Goal: Transaction & Acquisition: Book appointment/travel/reservation

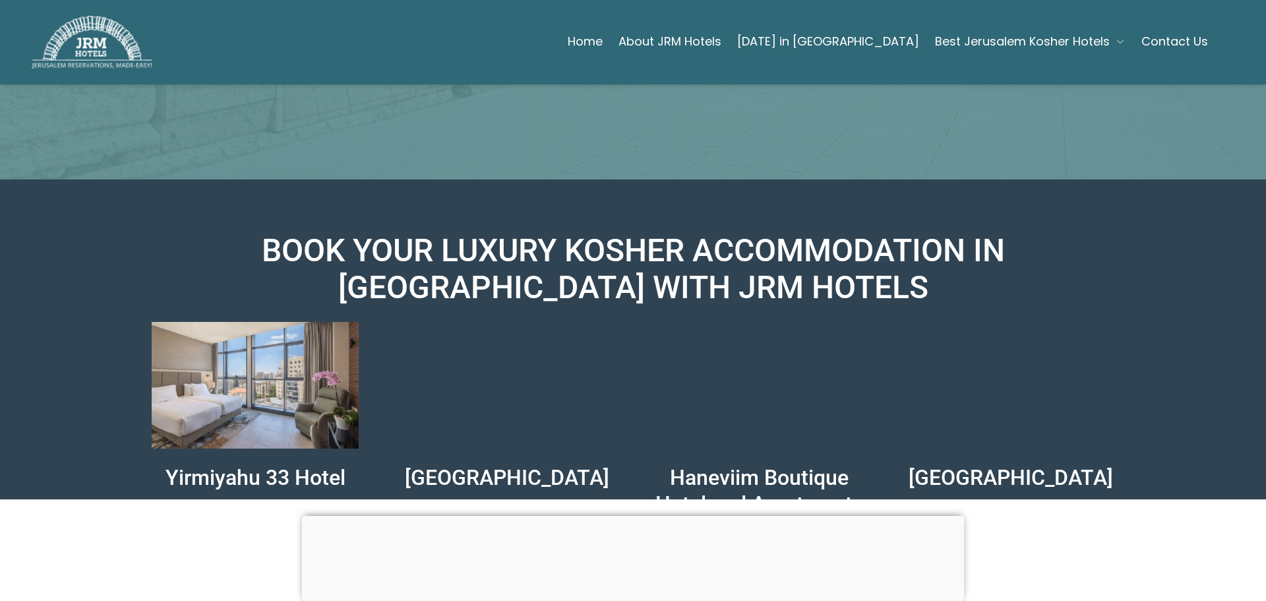
scroll to position [618, 0]
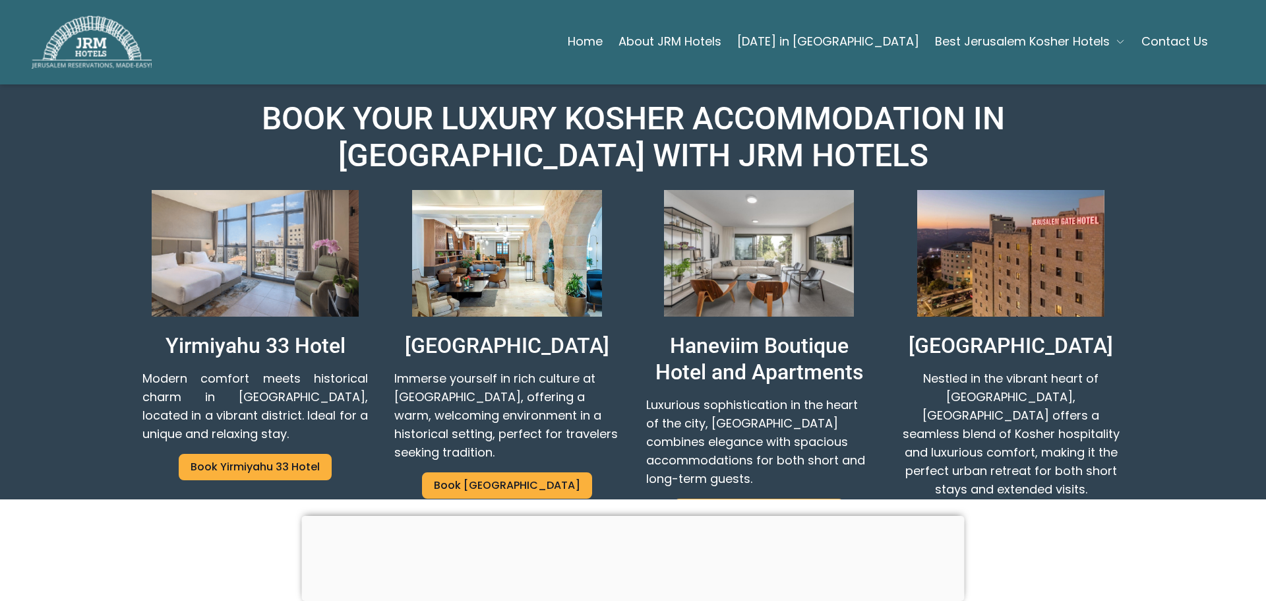
click at [768, 332] on p "Haneviim Boutique Hotel and Apartments" at bounding box center [758, 358] width 225 height 53
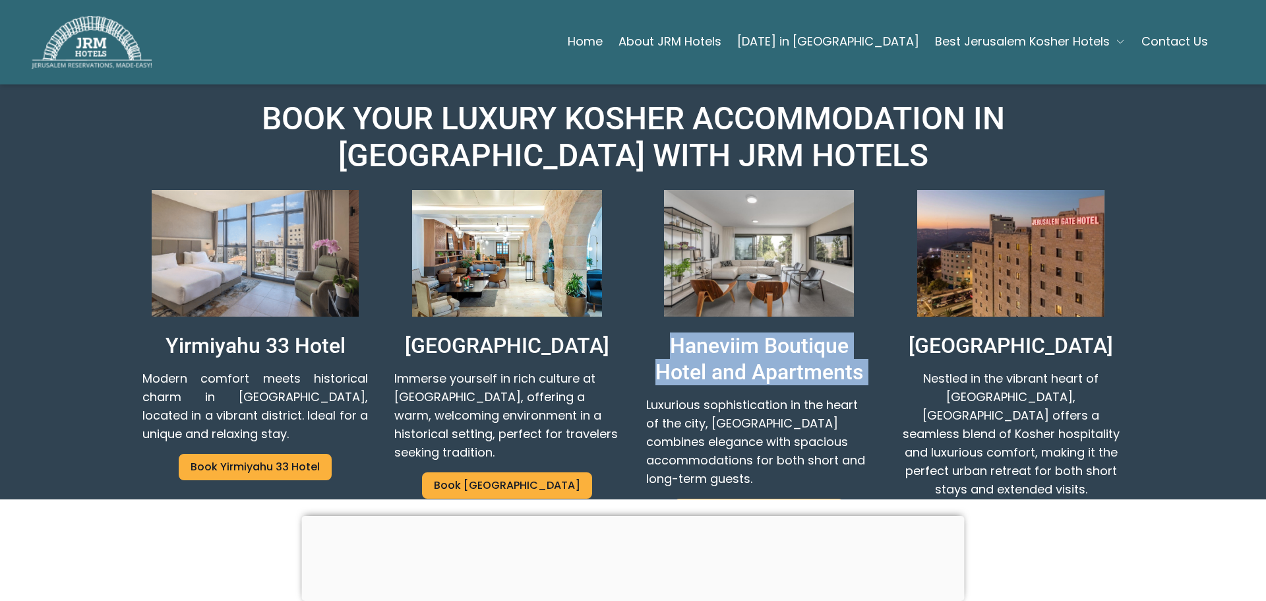
click at [768, 332] on p "Haneviim Boutique Hotel and Apartments" at bounding box center [758, 358] width 225 height 53
click at [766, 332] on p "Haneviim Boutique Hotel and Apartments" at bounding box center [758, 358] width 225 height 53
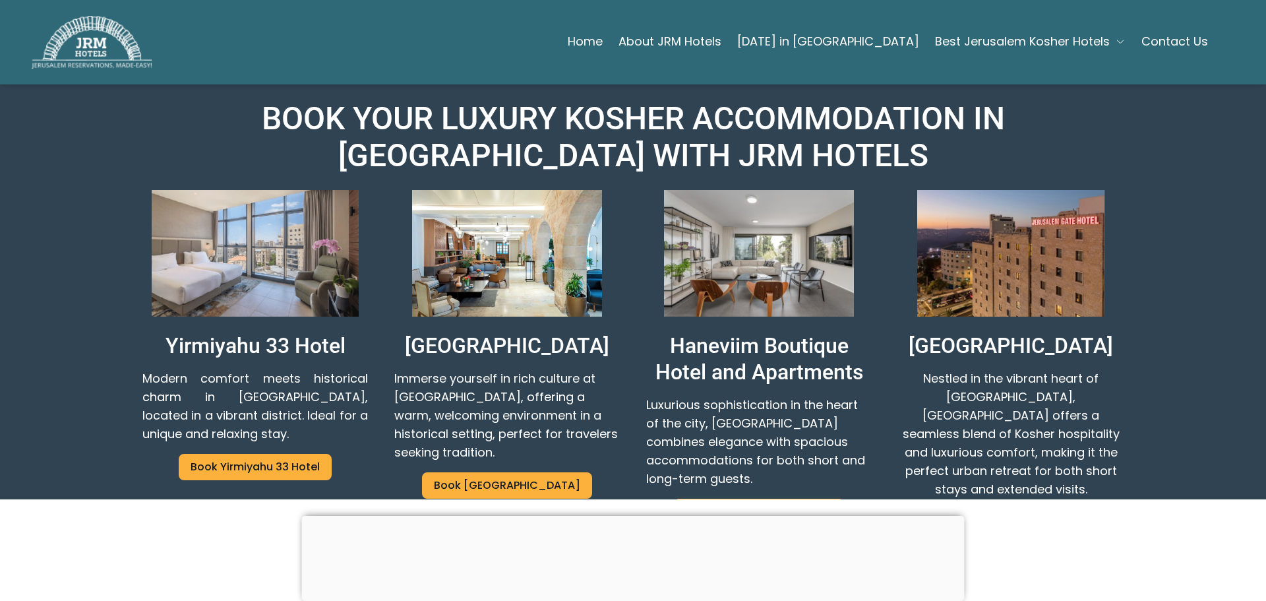
click at [1003, 332] on p "[GEOGRAPHIC_DATA]" at bounding box center [1010, 345] width 204 height 26
click at [237, 454] on link "Book Yirmiyahu 33 Hotel" at bounding box center [255, 467] width 153 height 26
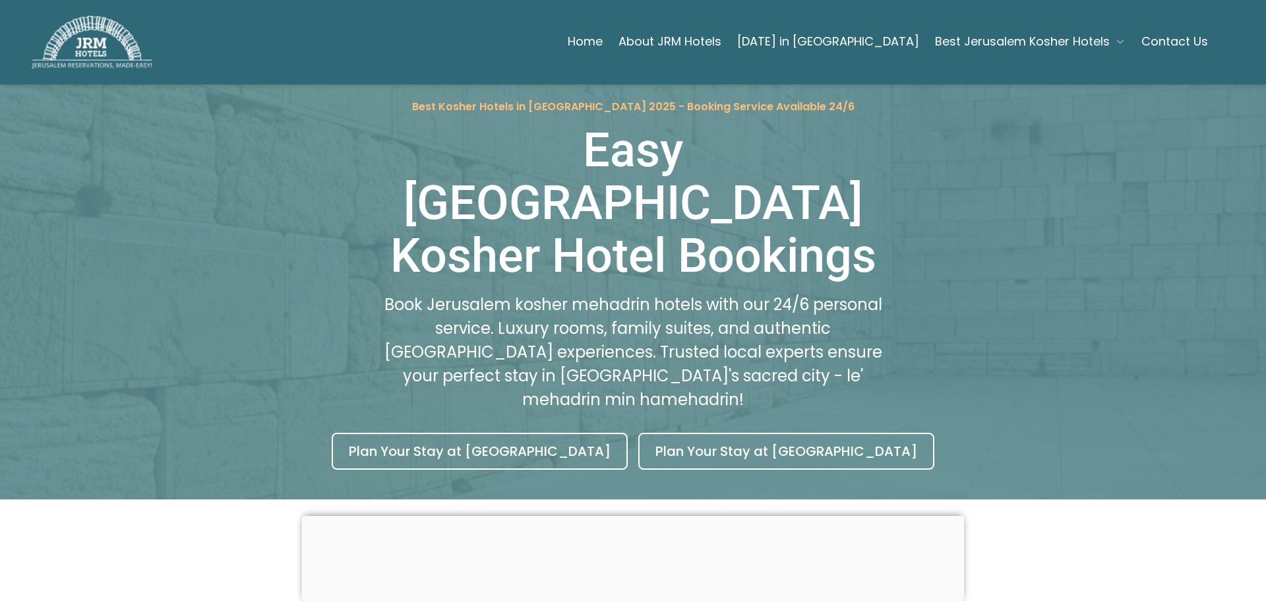
scroll to position [0, 0]
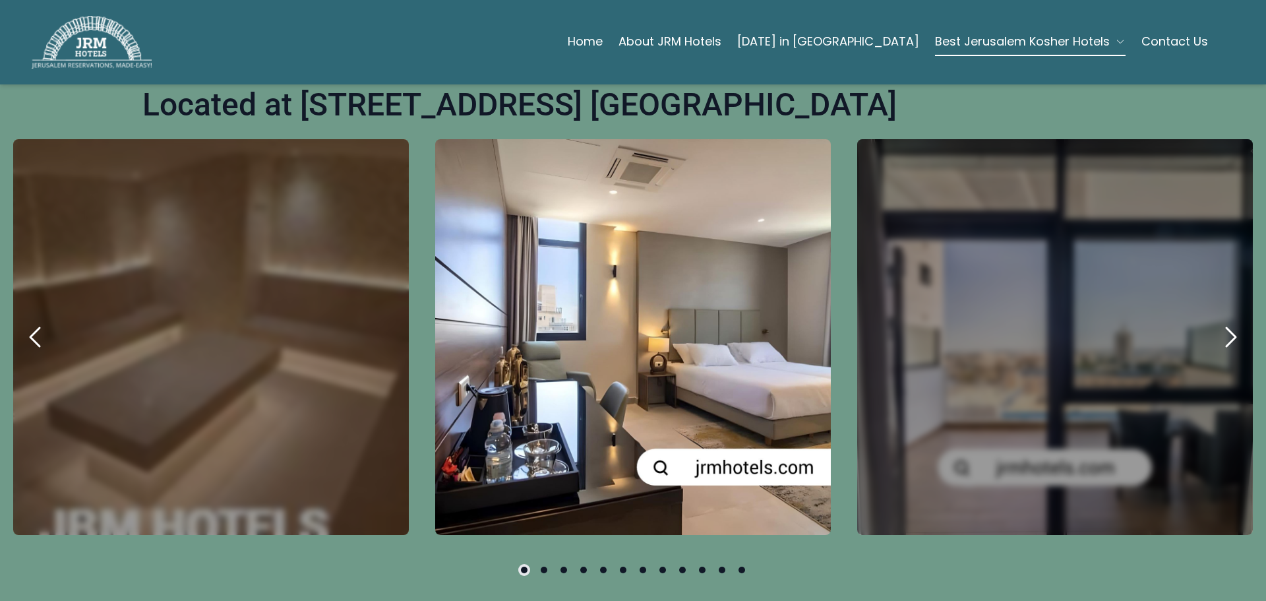
scroll to position [593, 0]
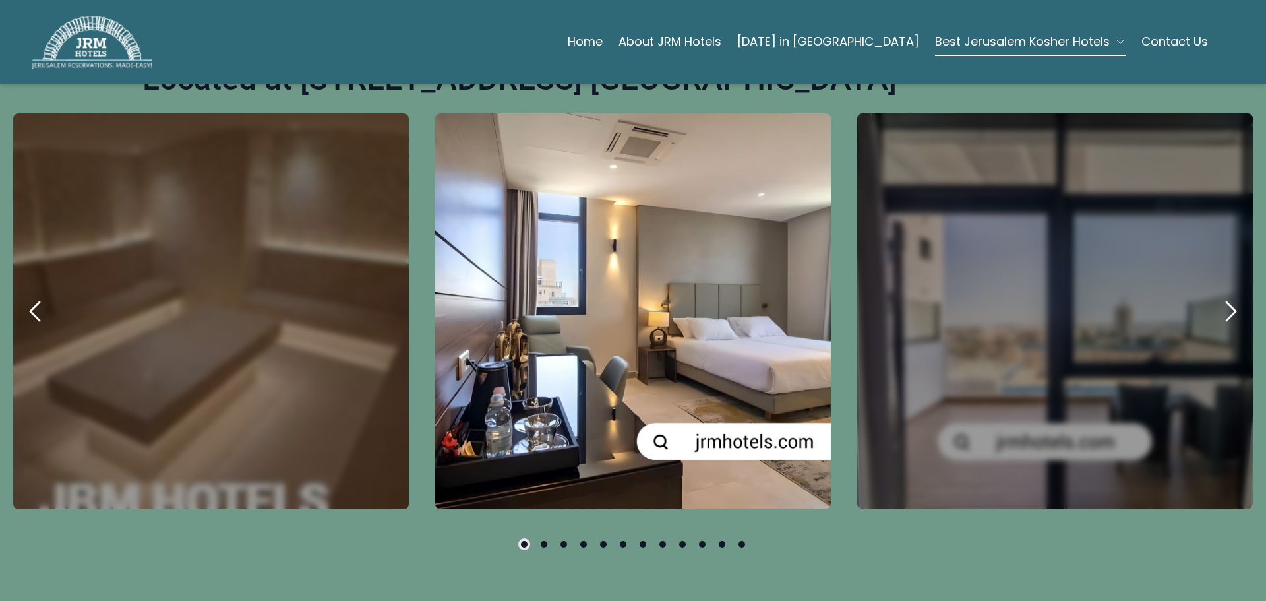
click at [1214, 295] on icon "next" at bounding box center [1230, 311] width 32 height 32
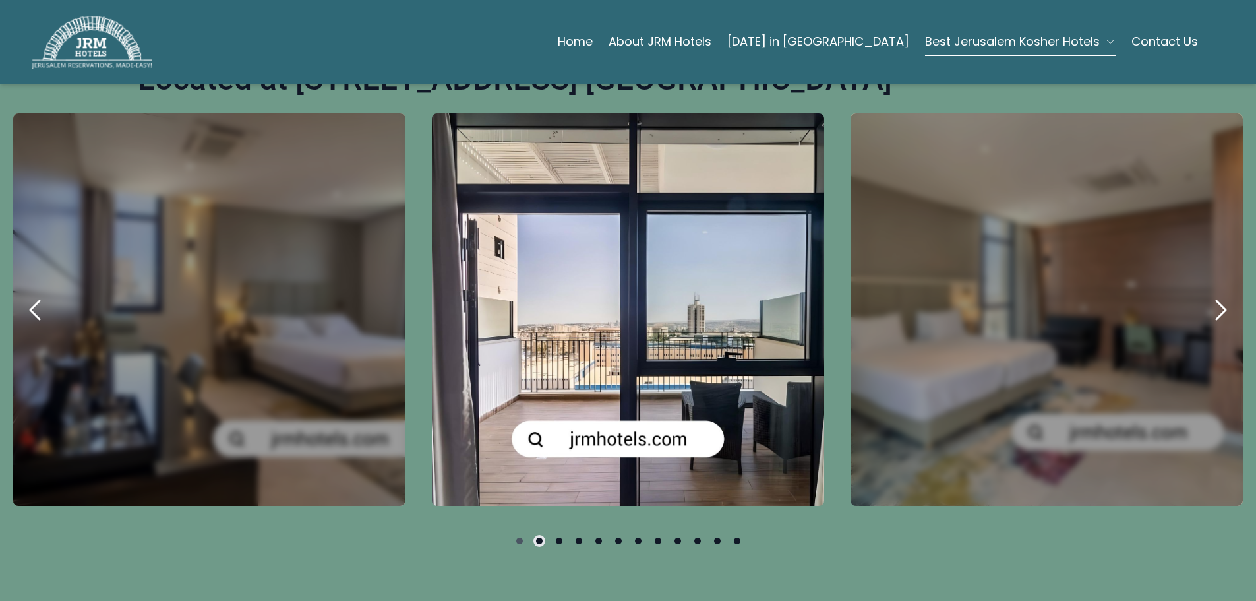
click at [1212, 294] on icon "next" at bounding box center [1220, 310] width 32 height 32
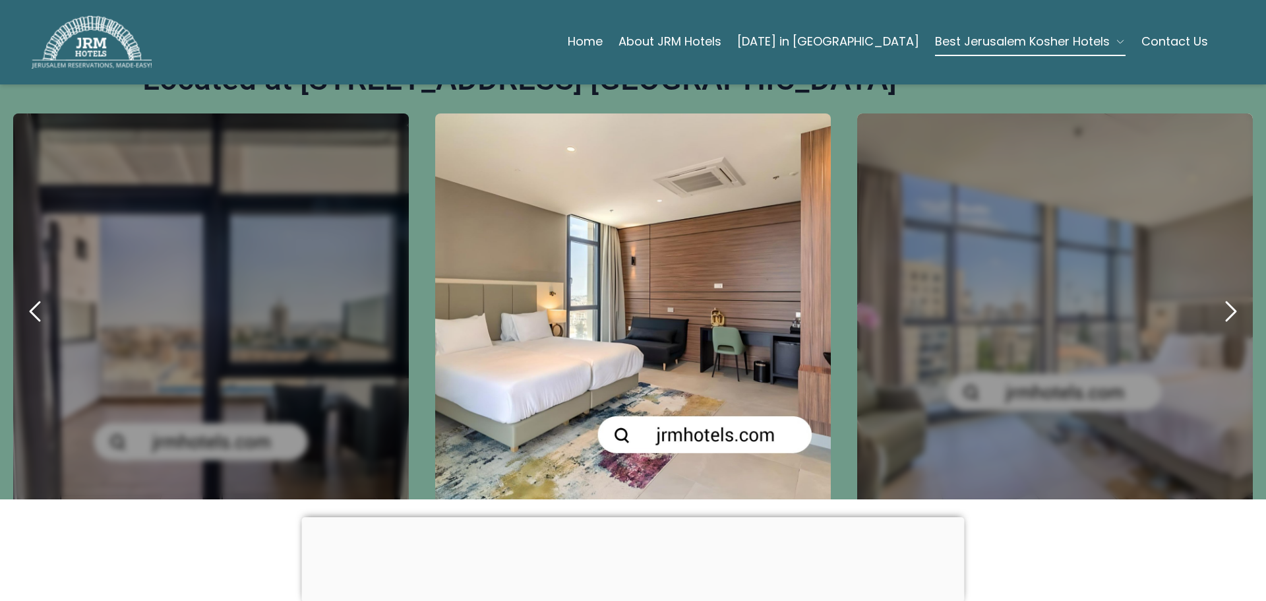
click at [1214, 295] on icon "next" at bounding box center [1230, 311] width 32 height 32
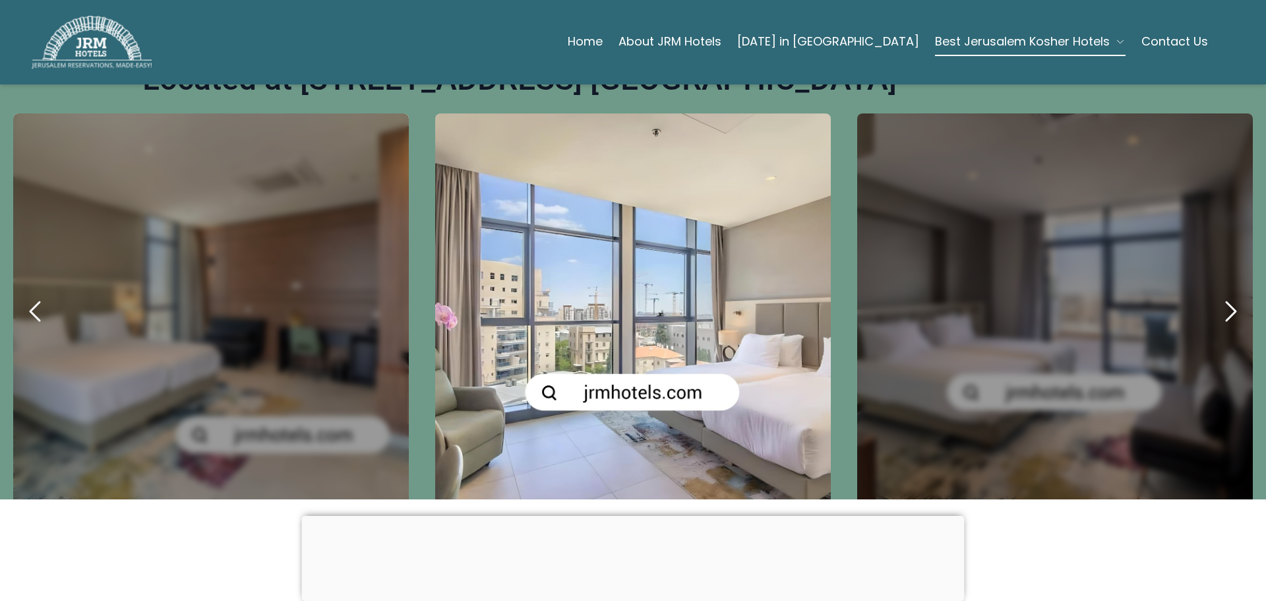
click at [1214, 295] on icon "next" at bounding box center [1230, 311] width 32 height 32
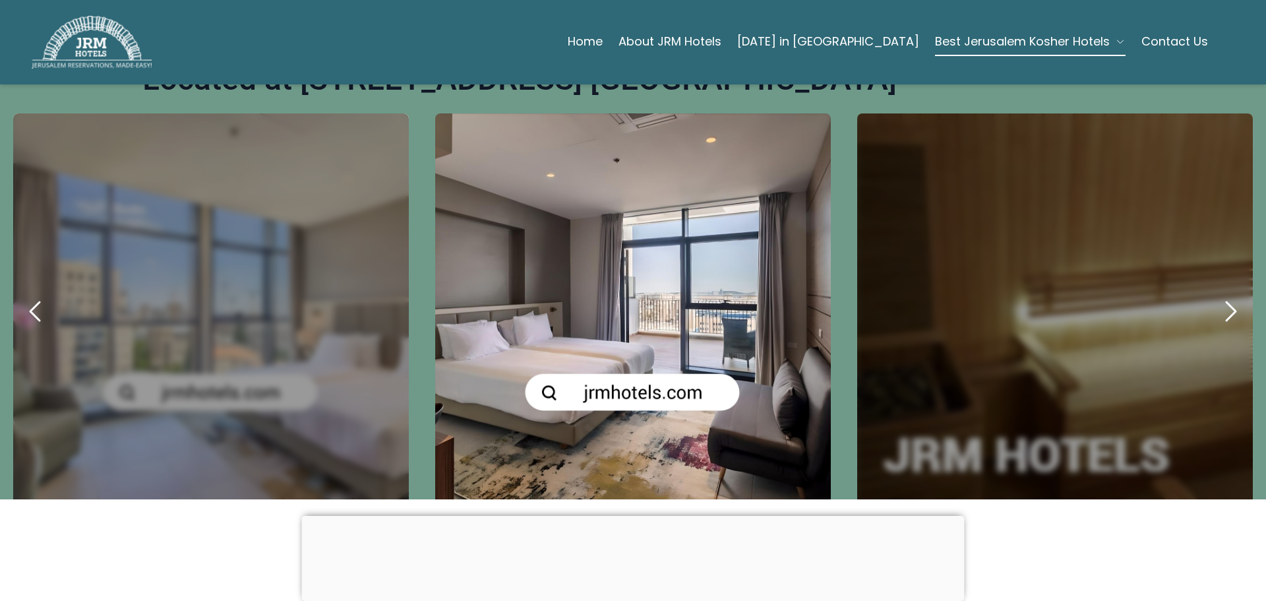
click at [1214, 295] on icon "next" at bounding box center [1230, 311] width 32 height 32
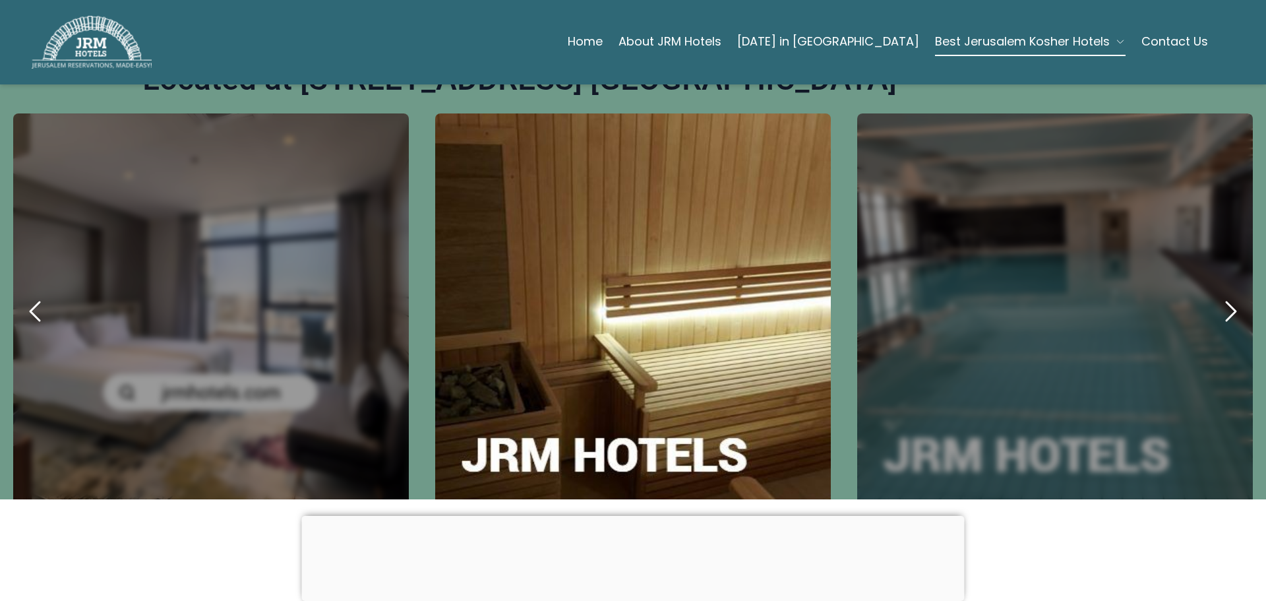
click at [1214, 295] on icon "next" at bounding box center [1230, 311] width 32 height 32
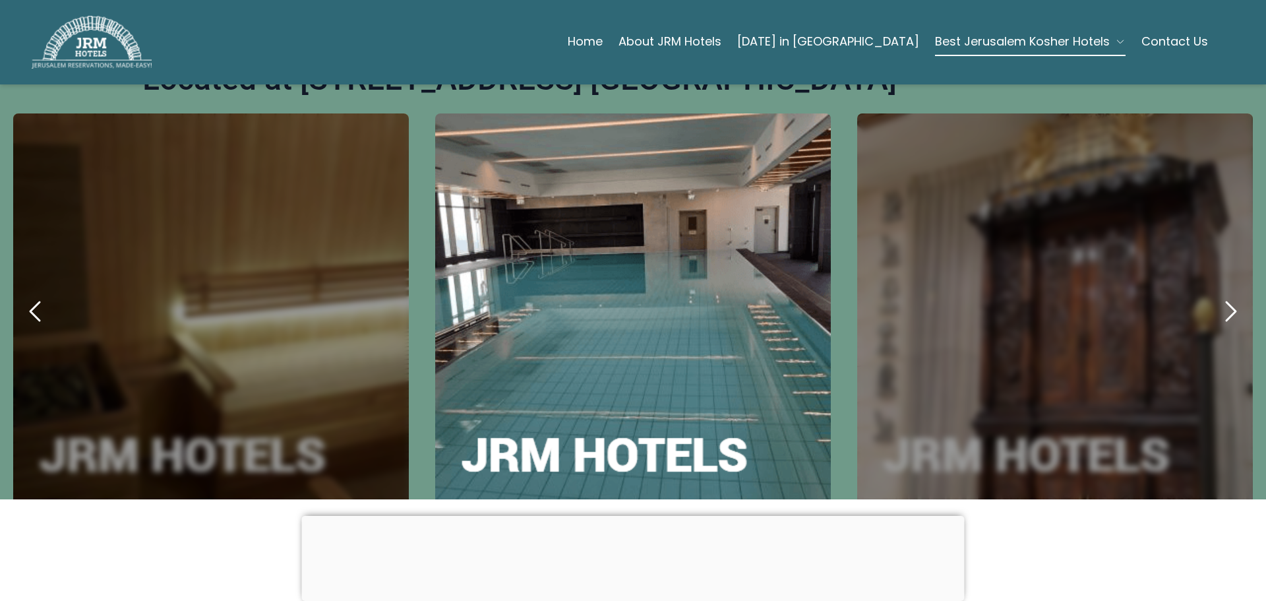
click at [1214, 295] on icon "next" at bounding box center [1230, 311] width 32 height 32
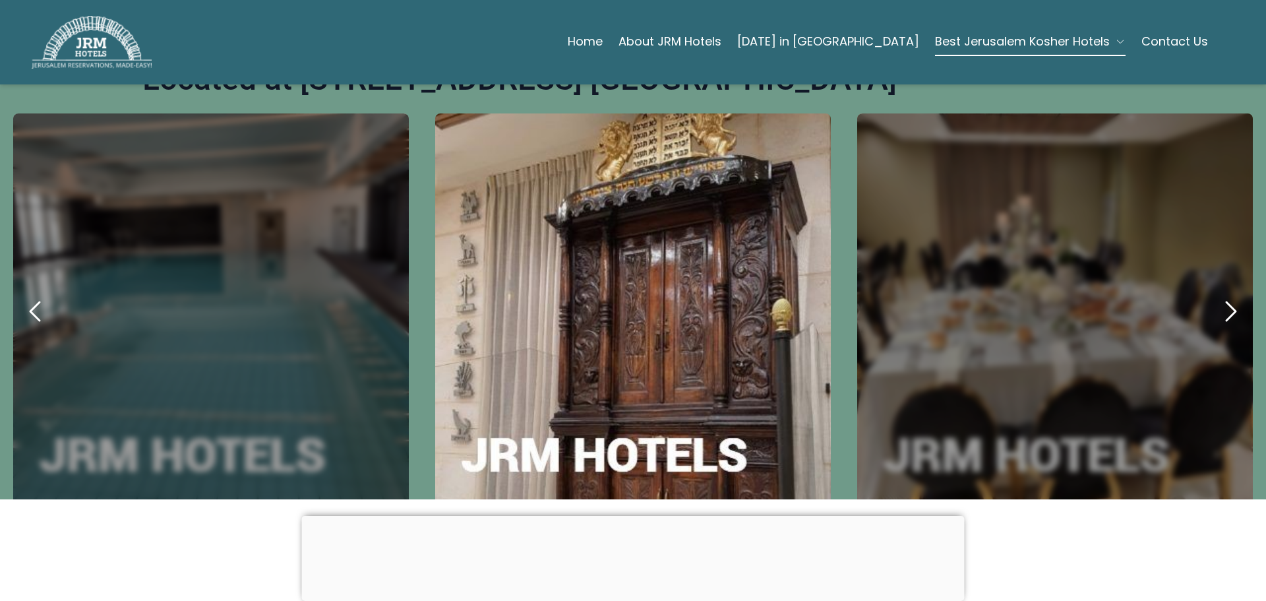
click at [1214, 295] on icon "next" at bounding box center [1230, 311] width 32 height 32
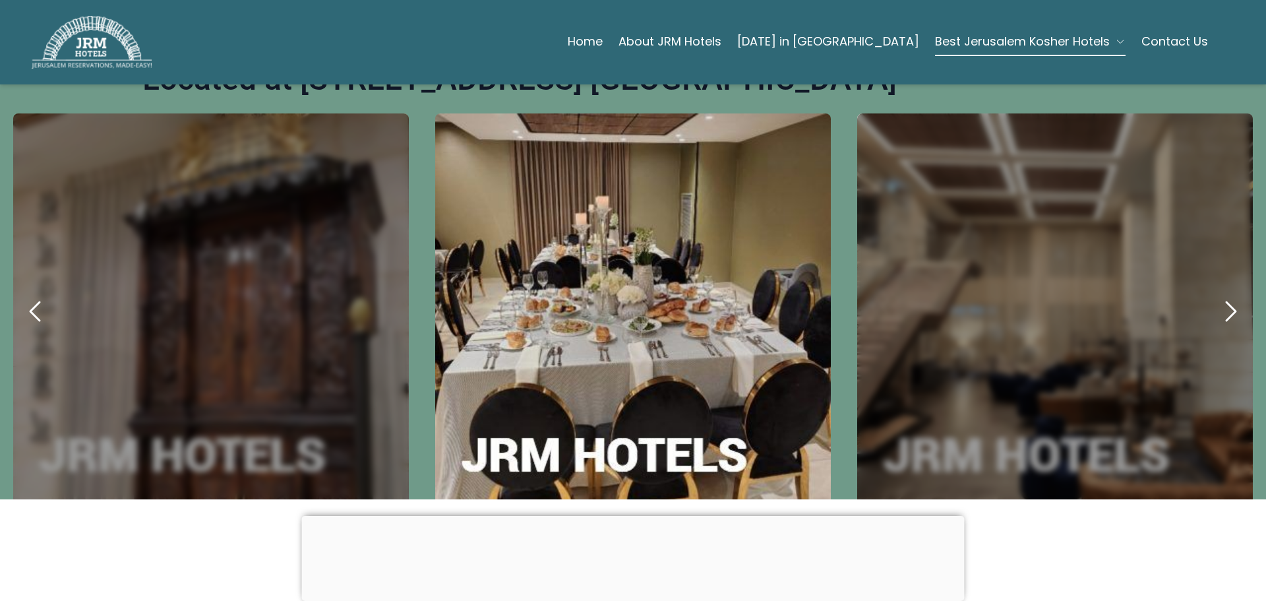
click at [1214, 295] on icon "next" at bounding box center [1230, 311] width 32 height 32
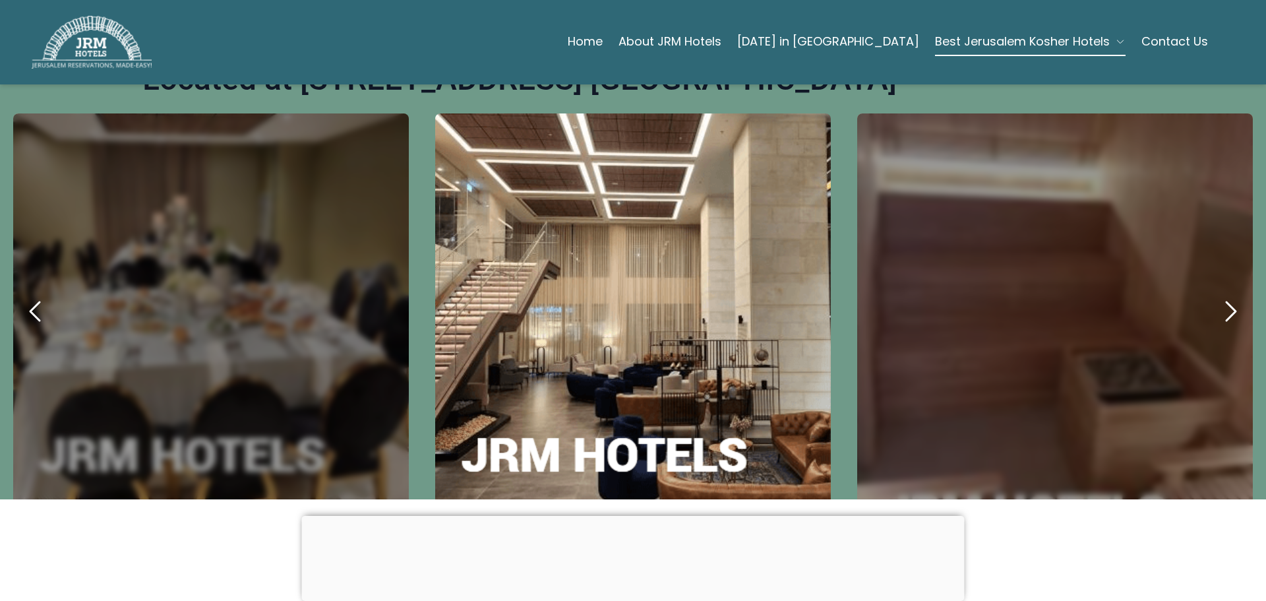
click at [1214, 295] on icon "next" at bounding box center [1230, 311] width 32 height 32
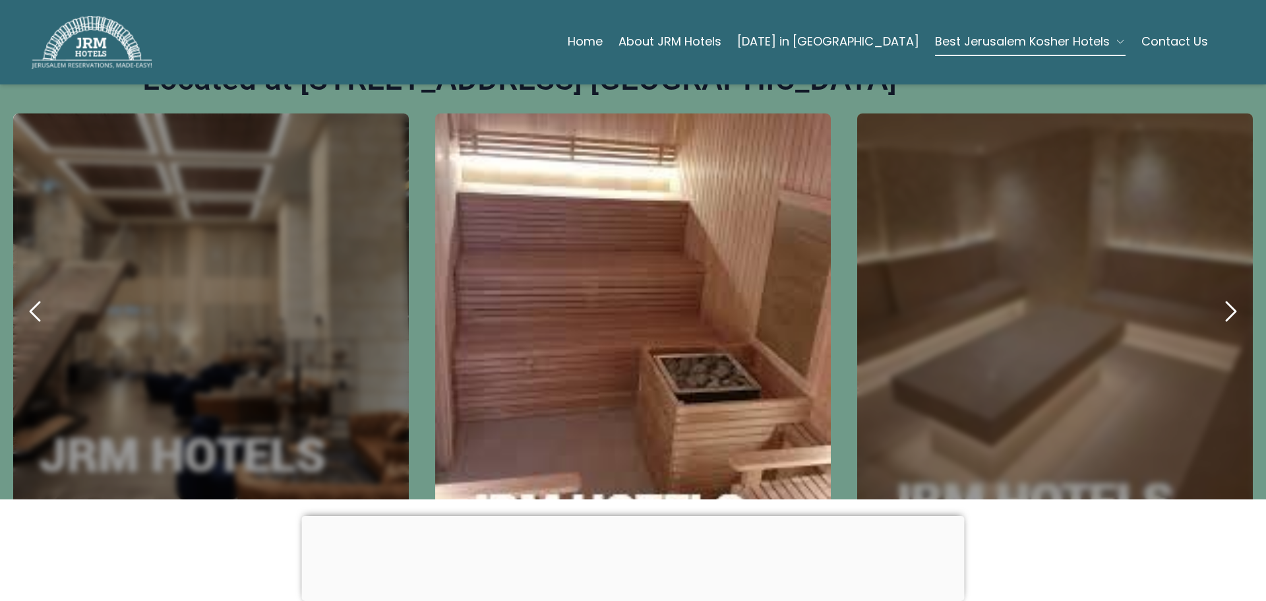
click at [1214, 295] on icon "next" at bounding box center [1230, 311] width 32 height 32
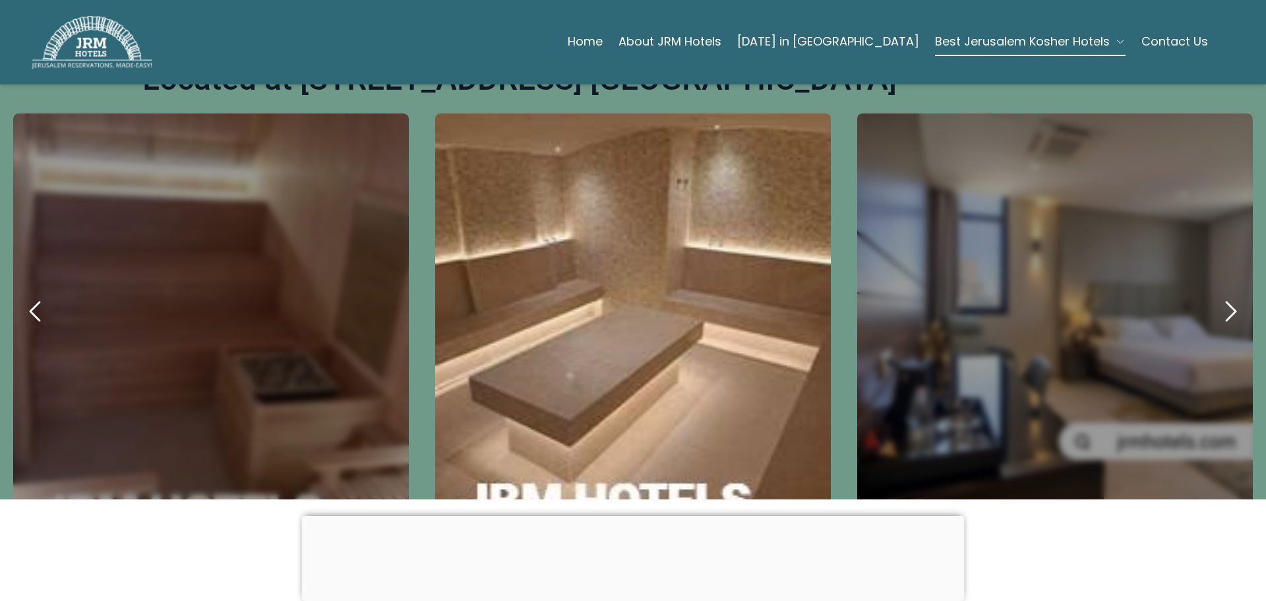
click at [1214, 295] on icon "next" at bounding box center [1230, 311] width 32 height 32
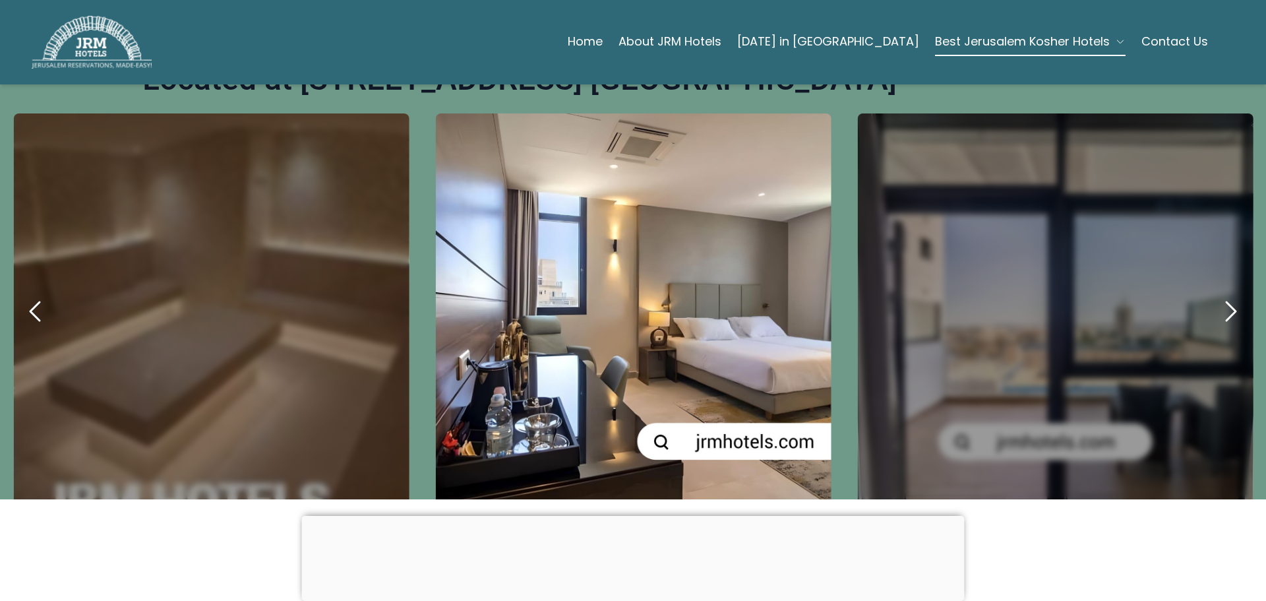
click at [1214, 295] on icon "next" at bounding box center [1230, 311] width 32 height 32
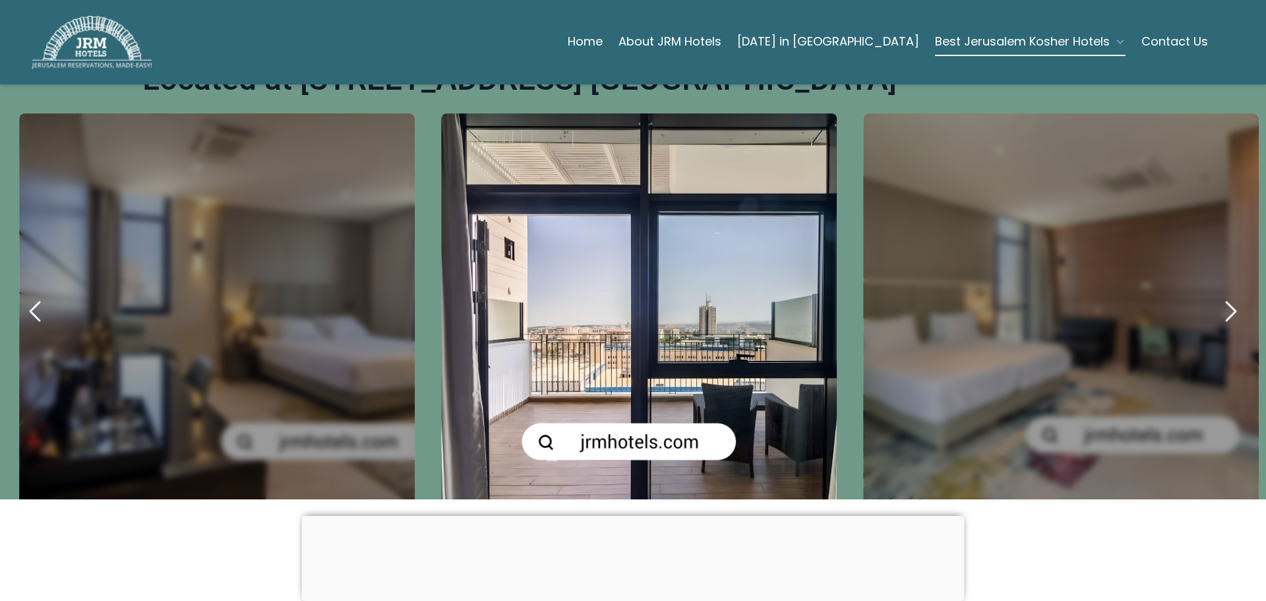
click at [1214, 295] on icon "next" at bounding box center [1230, 311] width 32 height 32
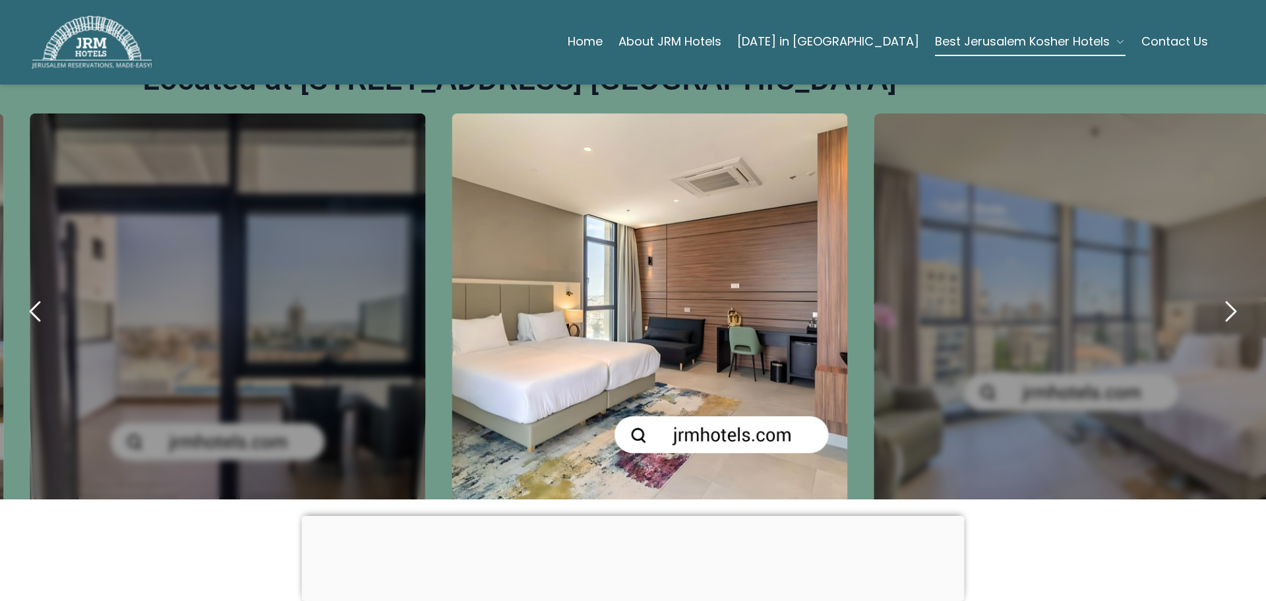
click at [1214, 295] on icon "next" at bounding box center [1230, 311] width 32 height 32
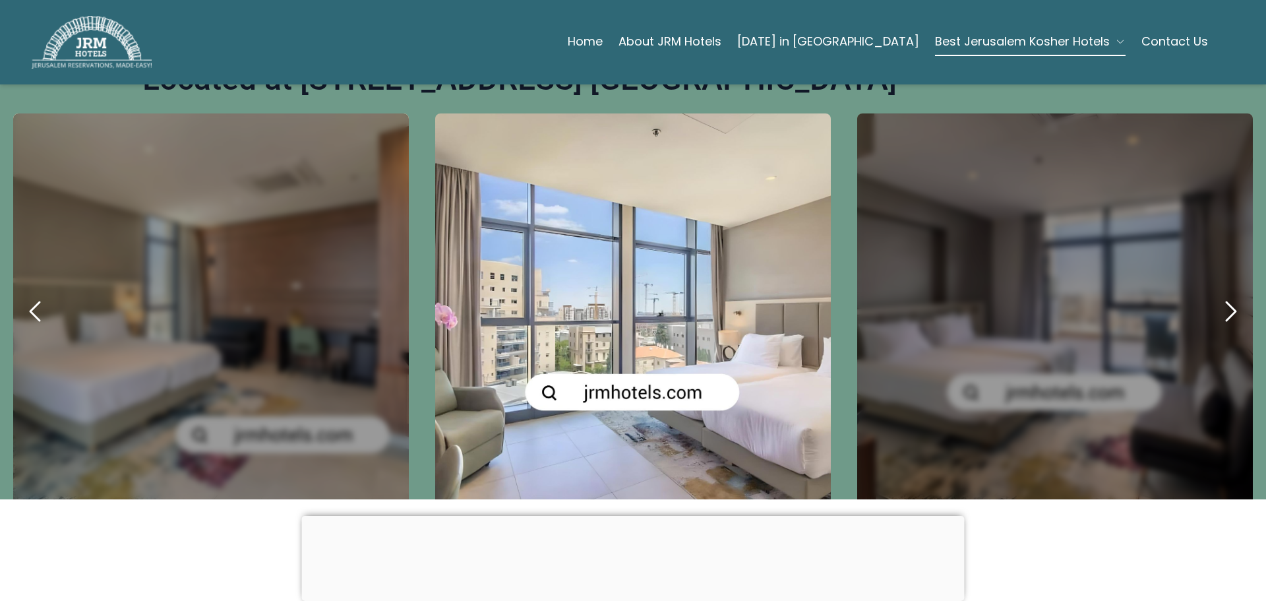
click at [1214, 295] on icon "next" at bounding box center [1230, 311] width 32 height 32
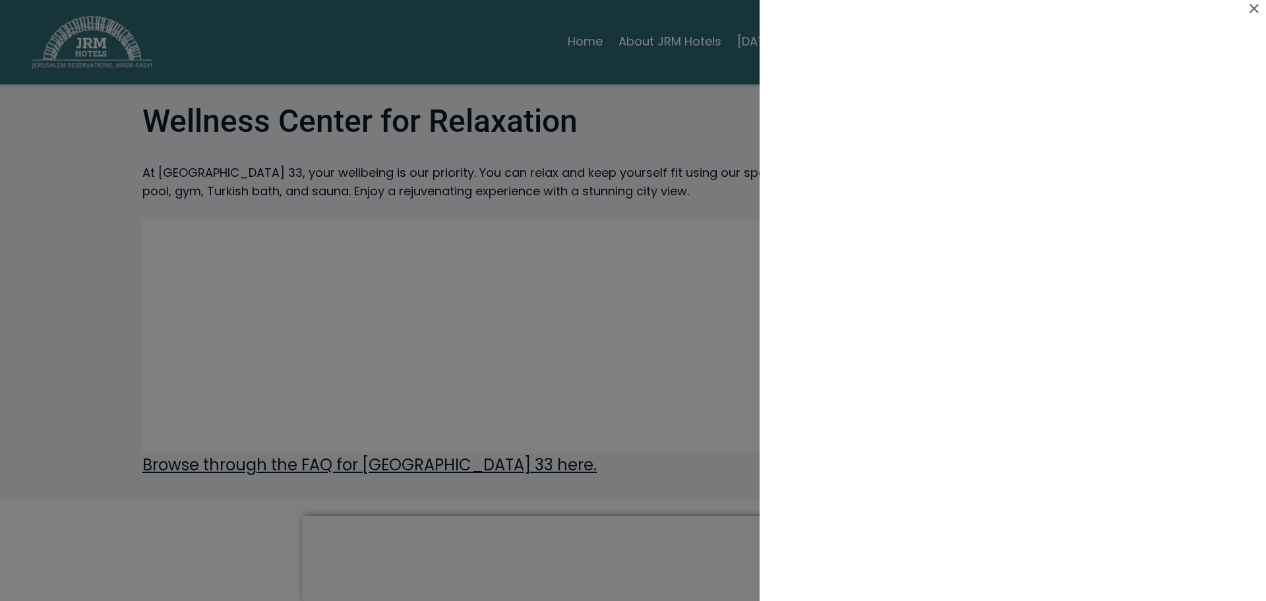
scroll to position [330, 0]
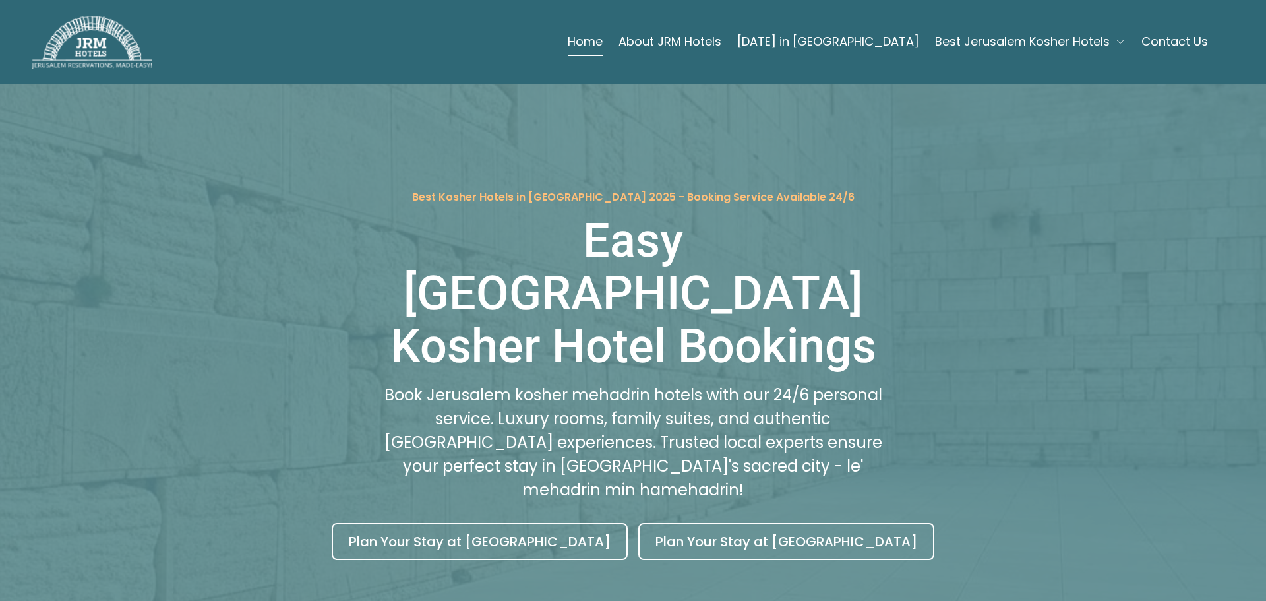
click at [777, 193] on p "Best Kosher Hotels in Jerusalem 2025 - Booking Service Available 24/6" at bounding box center [633, 197] width 442 height 14
click at [777, 194] on p "Best Kosher Hotels in [GEOGRAPHIC_DATA] 2025 - Booking Service Available 24/6" at bounding box center [633, 197] width 442 height 14
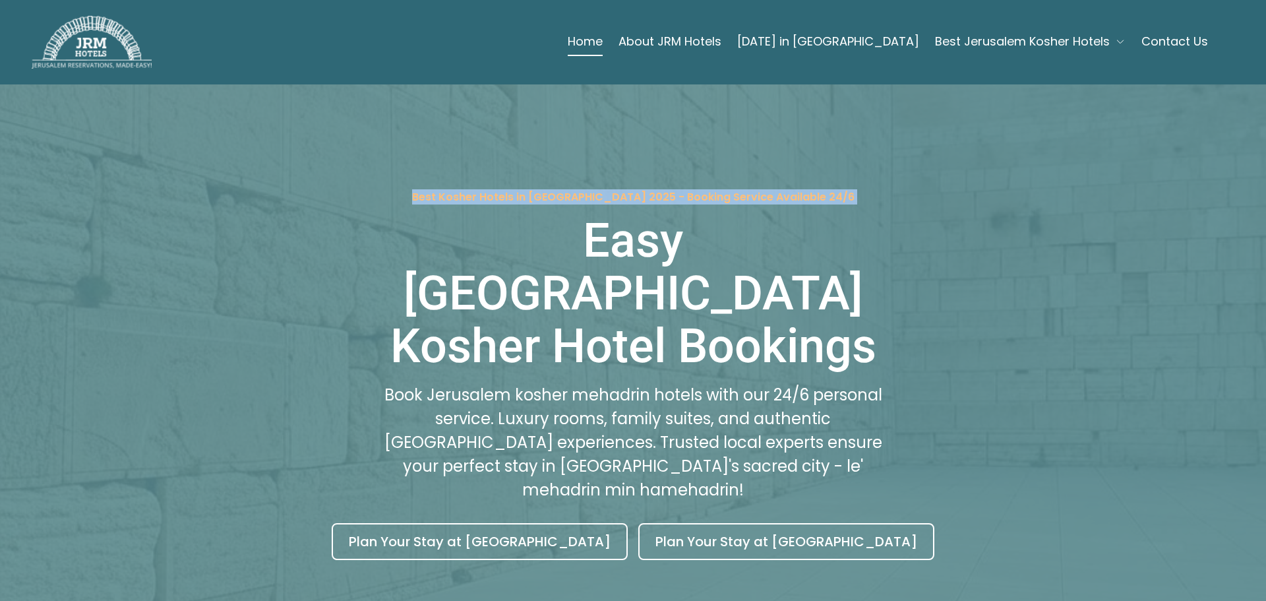
click at [777, 194] on p "Best Kosher Hotels in [GEOGRAPHIC_DATA] 2025 - Booking Service Available 24/6" at bounding box center [633, 197] width 442 height 14
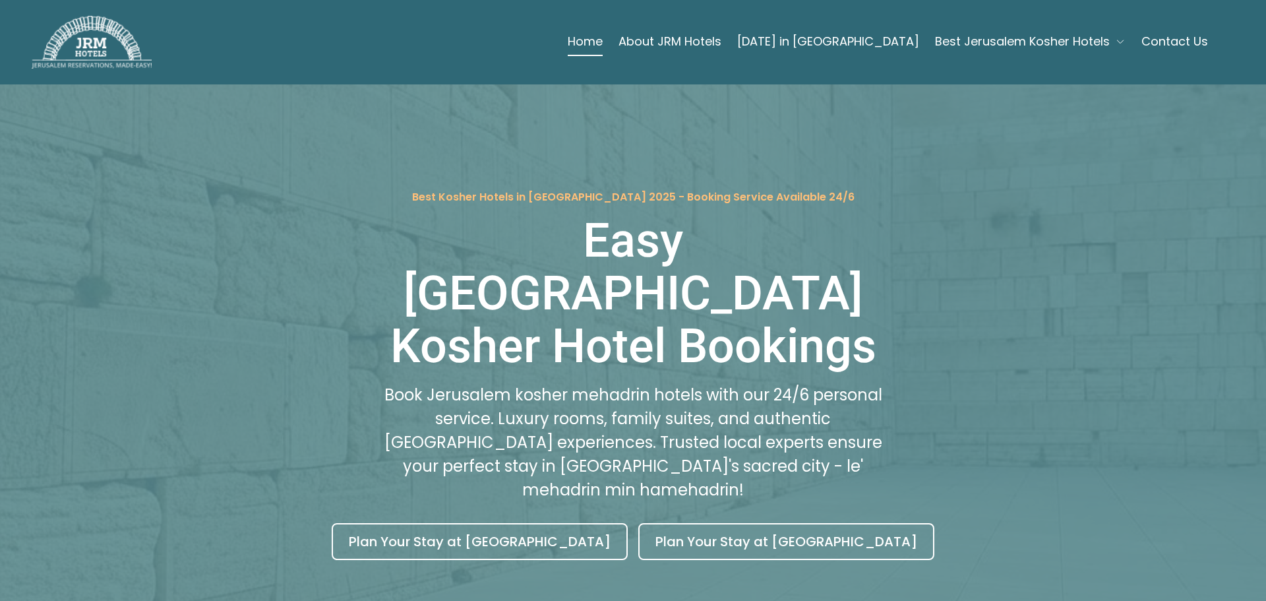
click at [1005, 42] on span "Best Jerusalem Kosher Hotels" at bounding box center [1022, 41] width 175 height 18
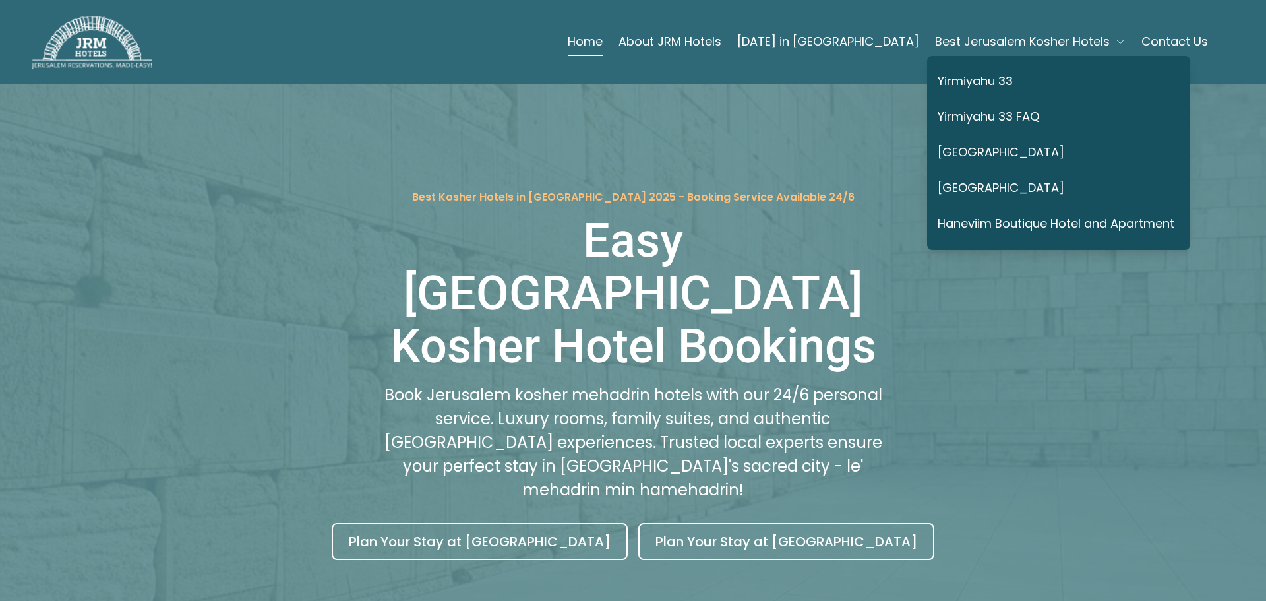
click at [995, 80] on link "Yirmiyahu 33" at bounding box center [1055, 82] width 237 height 30
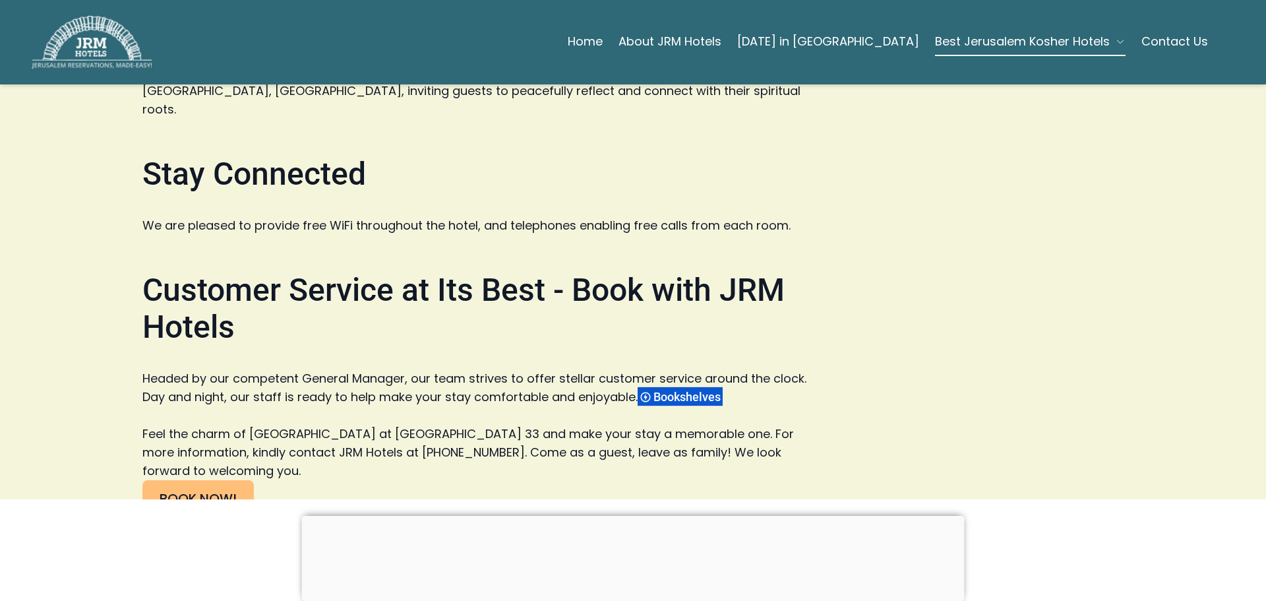
scroll to position [2967, 0]
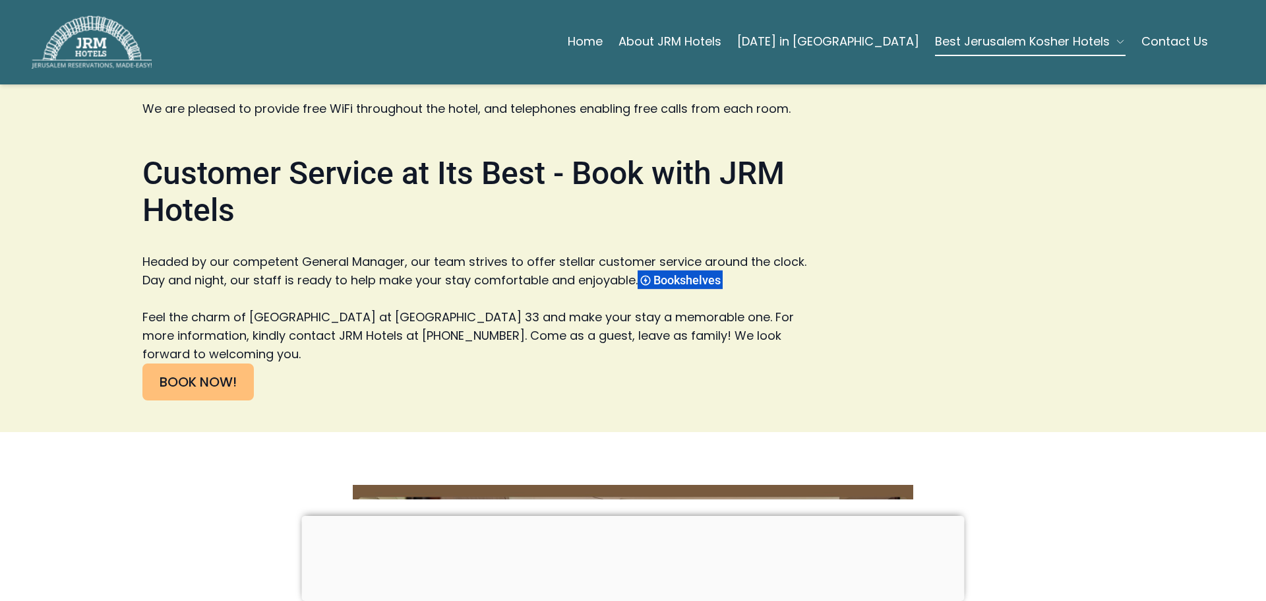
click at [686, 273] on span "Bookshelves" at bounding box center [688, 280] width 71 height 14
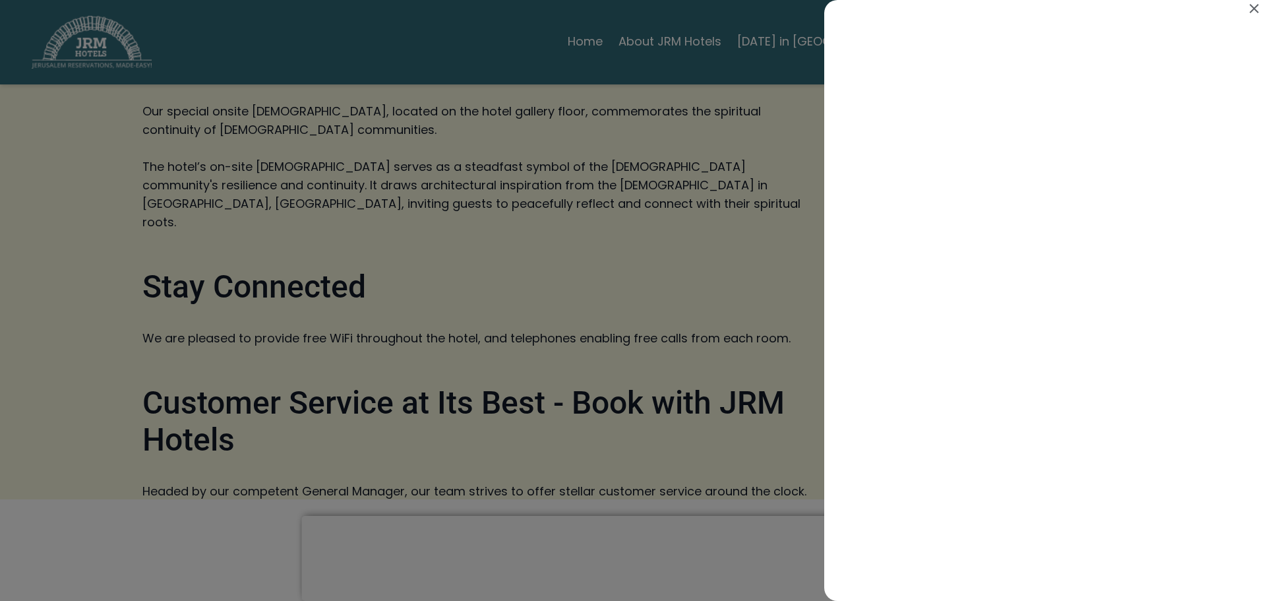
scroll to position [3196, 0]
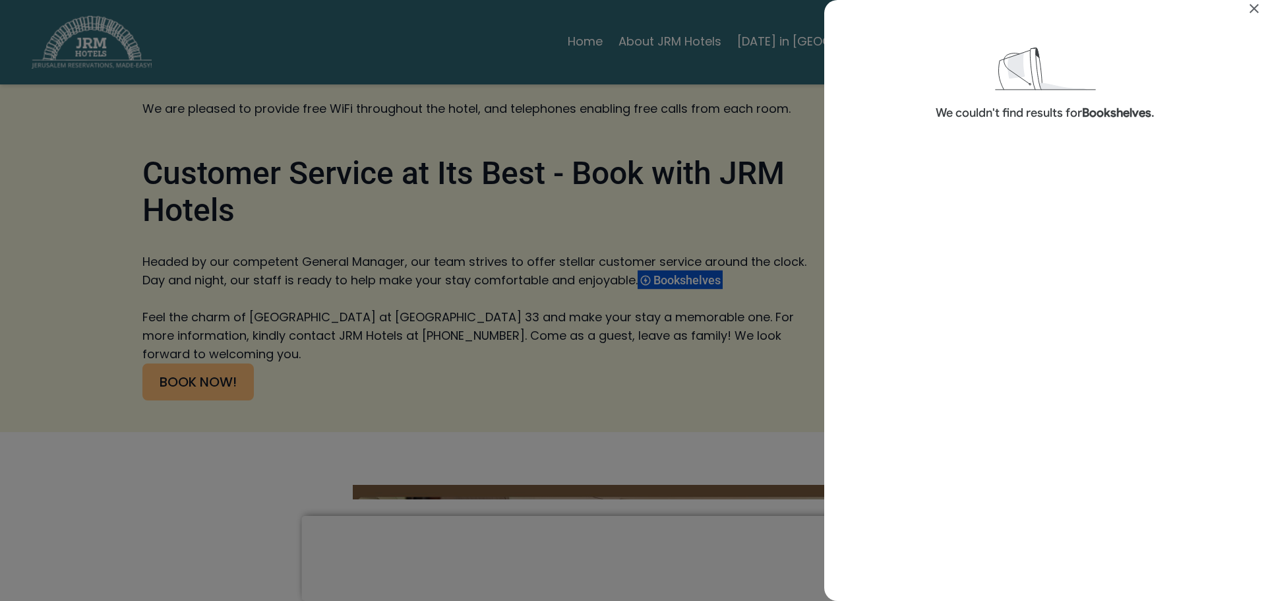
click at [1252, 6] on icon "Close" at bounding box center [1253, 8] width 9 height 9
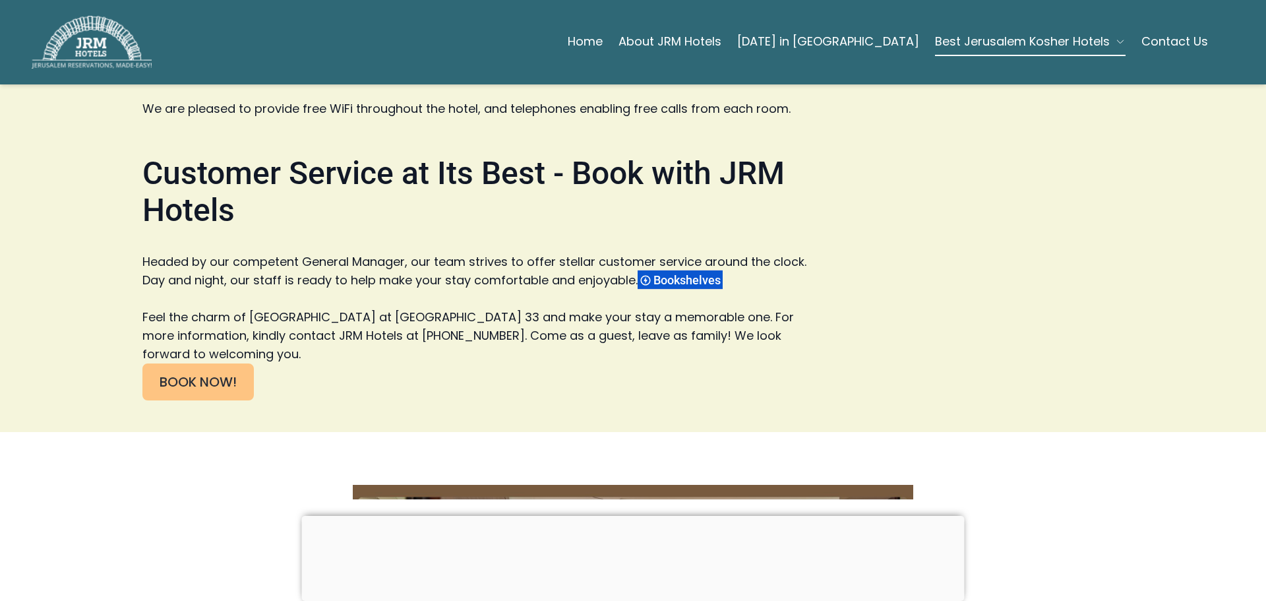
click at [180, 363] on link "BOOK NOW!" at bounding box center [197, 381] width 111 height 37
